Goal: Find specific page/section: Find specific page/section

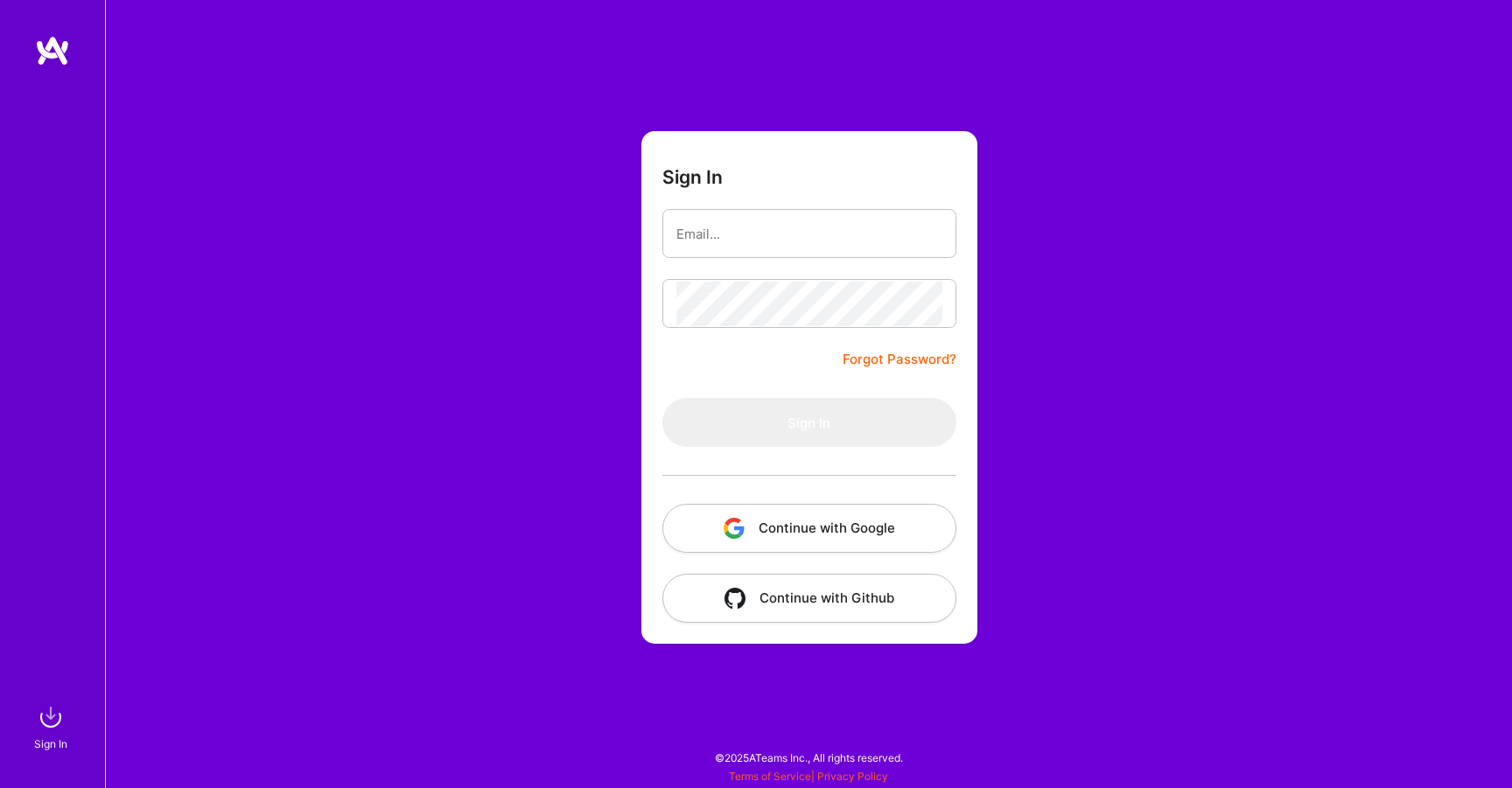
click at [902, 527] on button "Continue with Google" at bounding box center [809, 528] width 294 height 49
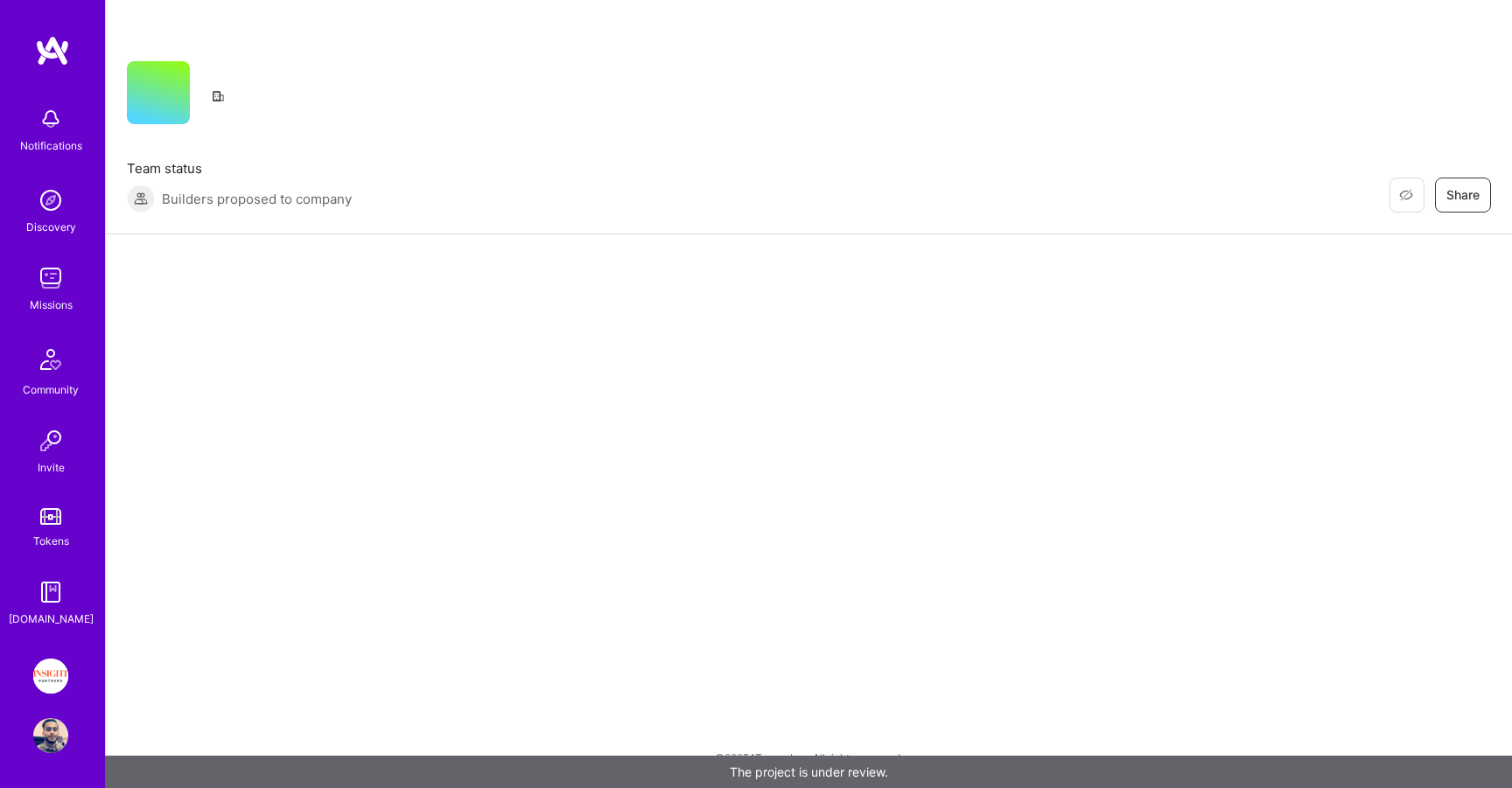
click at [51, 666] on img at bounding box center [51, 677] width 35 height 35
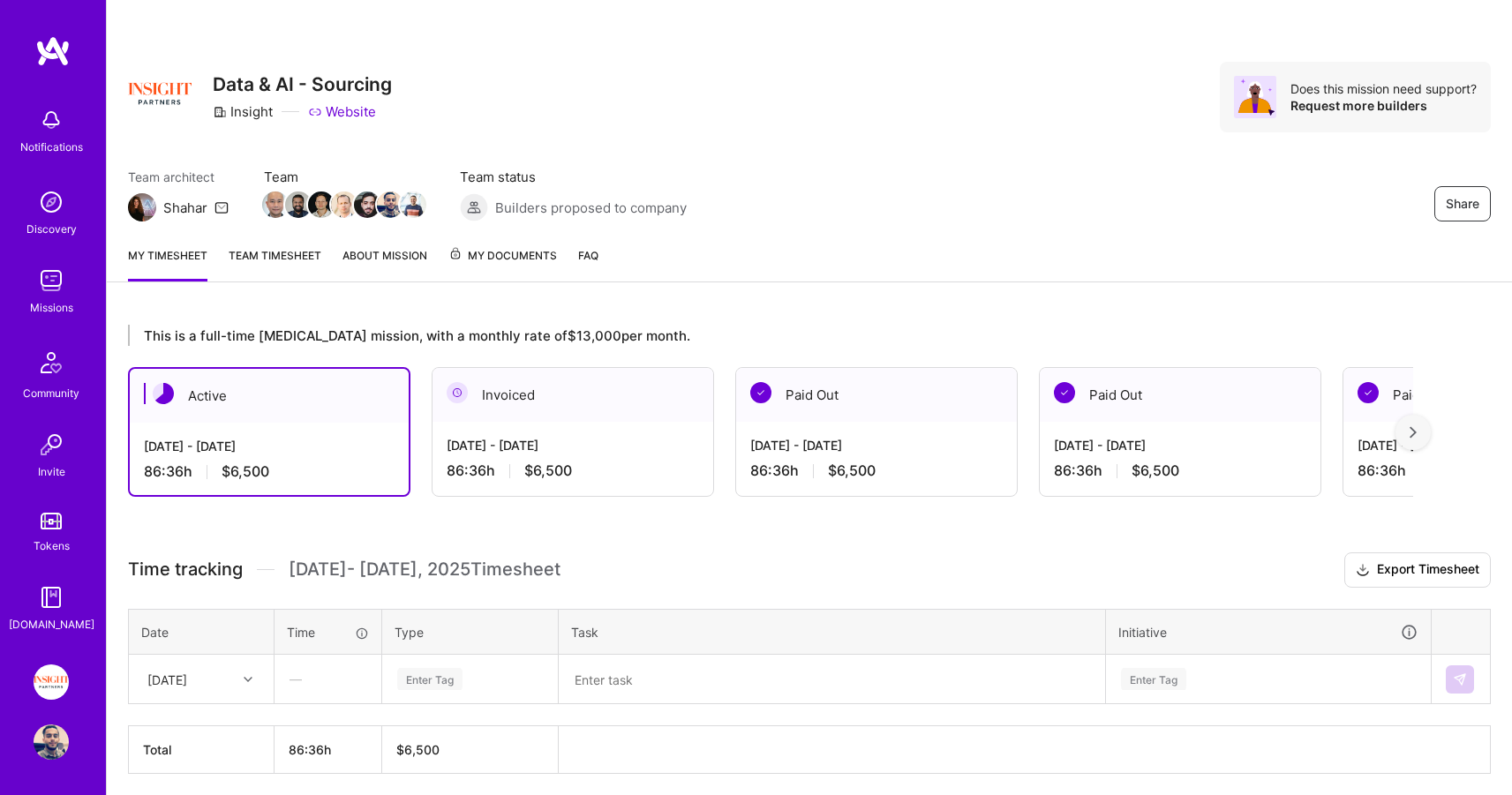
click at [504, 254] on span "My Documents" at bounding box center [503, 256] width 109 height 20
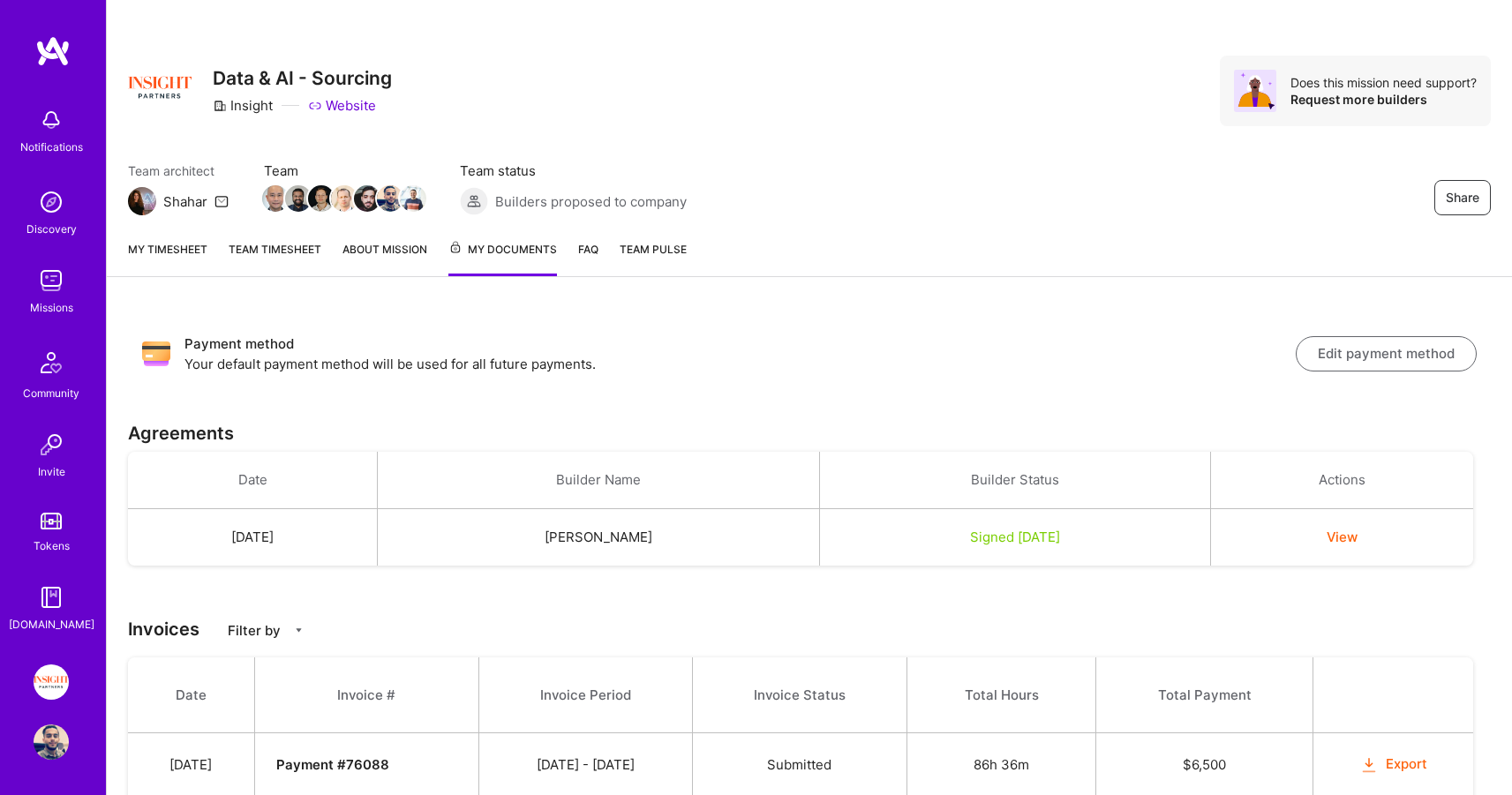
scroll to position [185, 0]
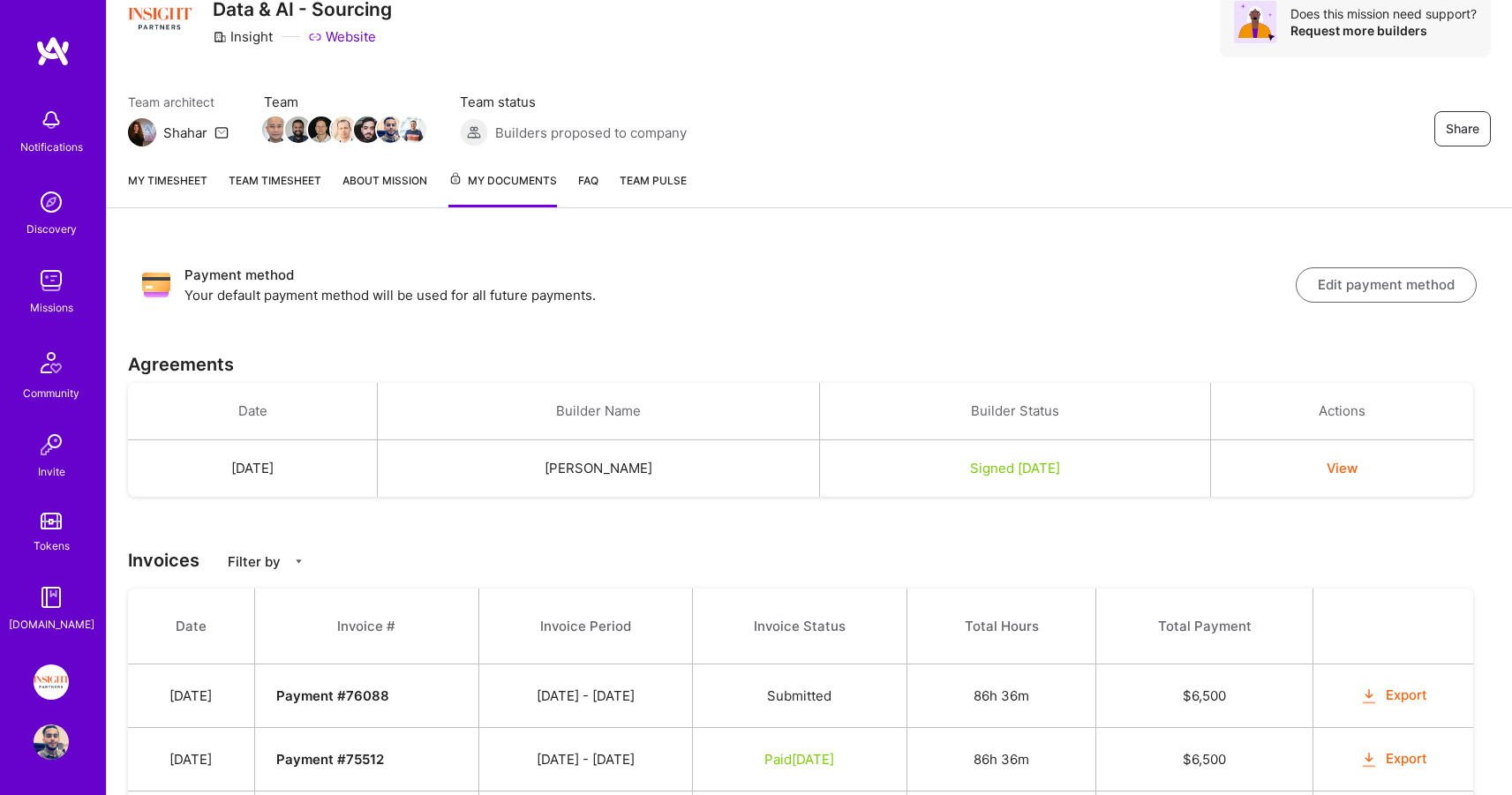
scroll to position [180, 0]
